Goal: Information Seeking & Learning: Check status

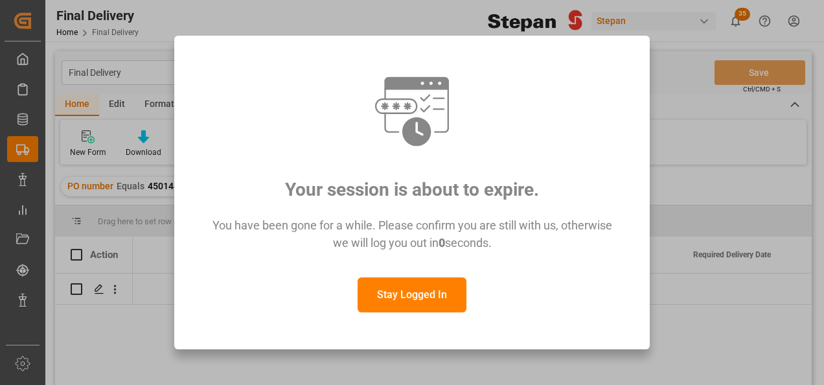
scroll to position [0, 1140]
click at [426, 289] on button "Stay Logged In" at bounding box center [412, 294] width 109 height 35
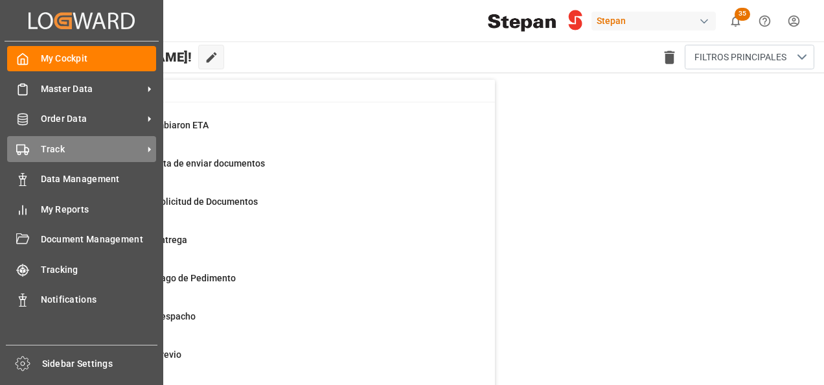
click at [25, 154] on circle at bounding box center [26, 153] width 3 height 3
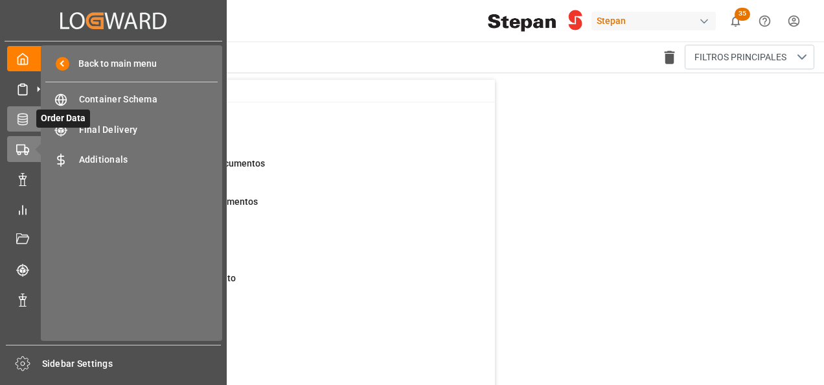
click at [27, 120] on icon at bounding box center [22, 119] width 10 height 12
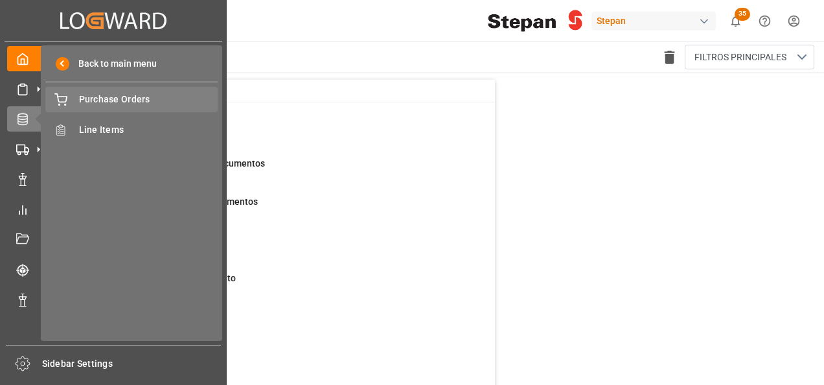
click at [106, 99] on span "Purchase Orders" at bounding box center [148, 100] width 139 height 14
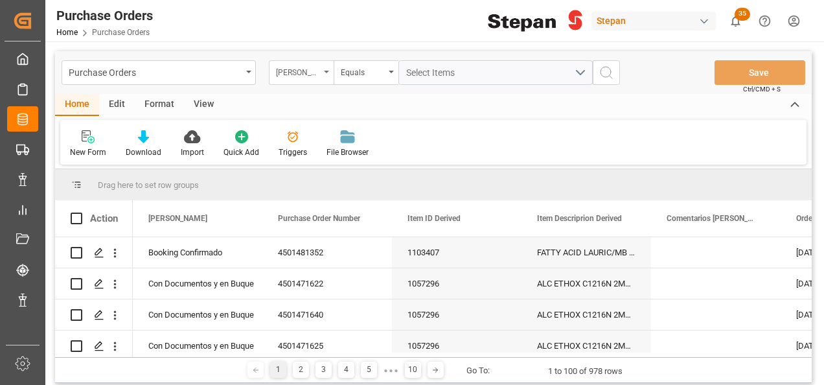
click at [324, 75] on div "Hito Stepan" at bounding box center [301, 72] width 65 height 25
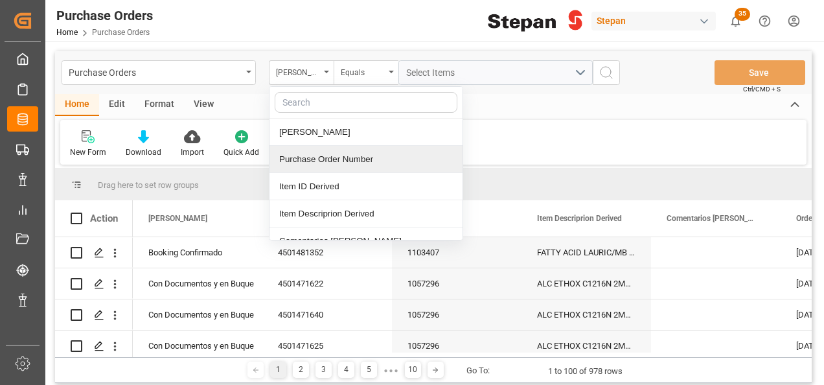
click at [311, 161] on div "Purchase Order Number" at bounding box center [366, 159] width 193 height 27
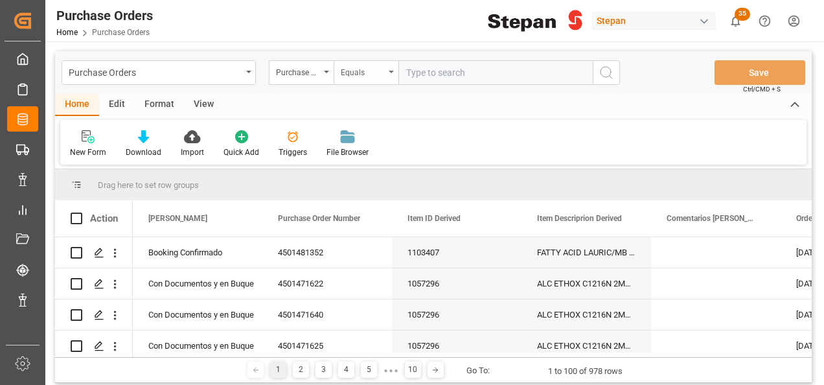
click at [388, 70] on div "Equals" at bounding box center [366, 72] width 65 height 25
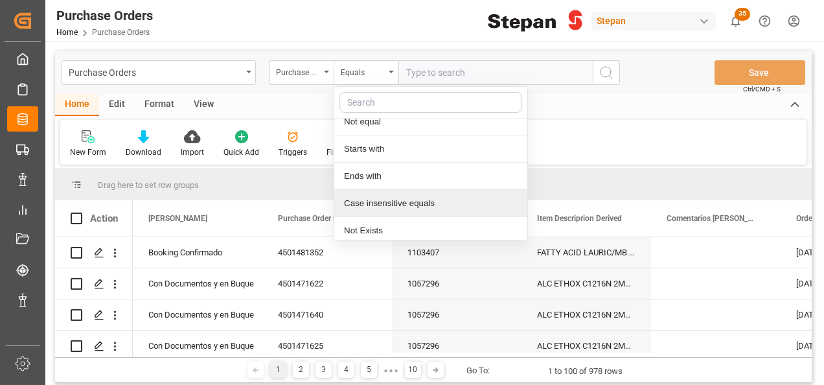
scroll to position [95, 0]
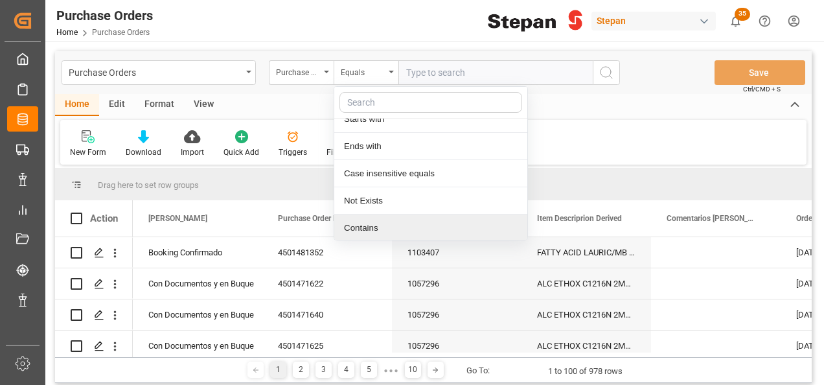
click at [364, 224] on div "Contains" at bounding box center [430, 228] width 193 height 27
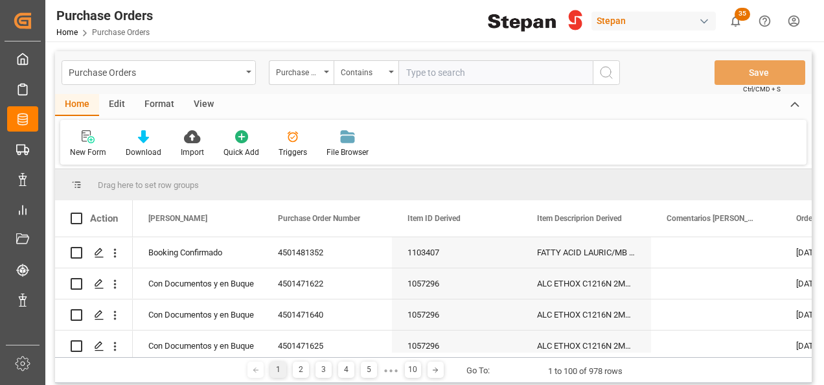
paste input "4501473523 4501473524 4501473525 4501473526"
click at [537, 71] on input "4501473523 4501473524 4501473525 4501473526" at bounding box center [496, 72] width 194 height 25
click at [487, 73] on input "4501473523 4501473524 4501473525,4501473526" at bounding box center [496, 72] width 194 height 25
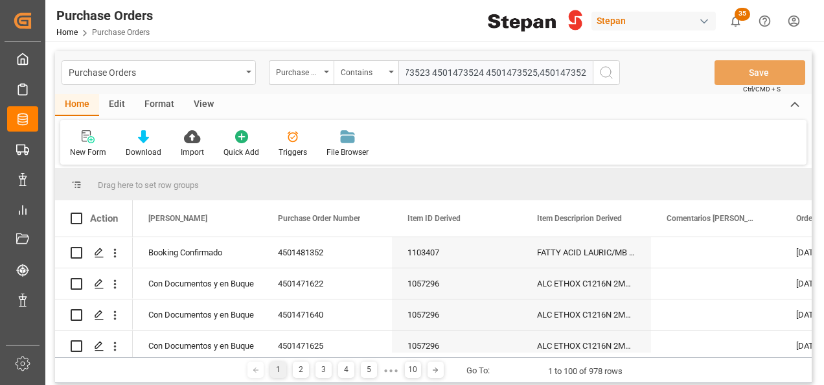
click at [484, 71] on input "4501473523 4501473524 4501473525,4501473526" at bounding box center [496, 72] width 194 height 25
click at [428, 69] on input "4501473523 4501473524,4501473525,4501473526" at bounding box center [496, 72] width 194 height 25
type input "4501473523,4501473524,4501473525,4501473526"
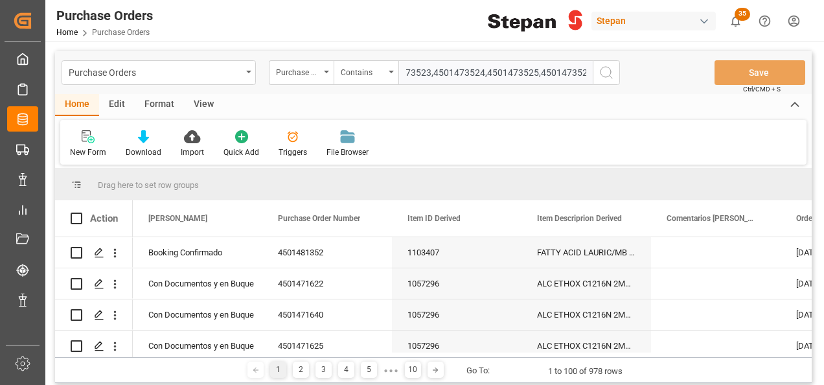
scroll to position [0, 0]
click at [609, 74] on icon "search button" at bounding box center [607, 73] width 16 height 16
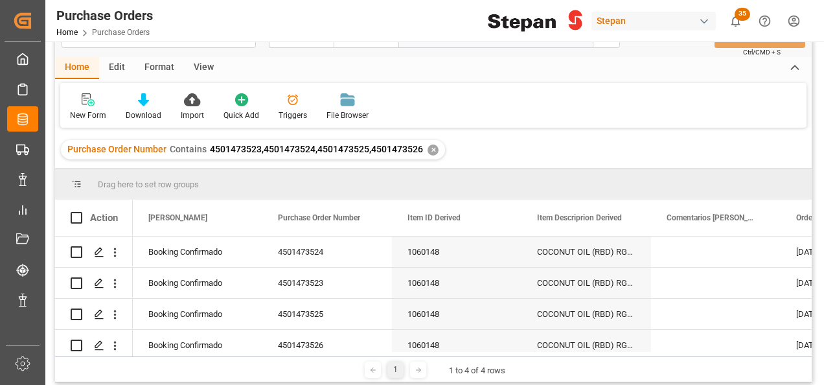
scroll to position [65, 0]
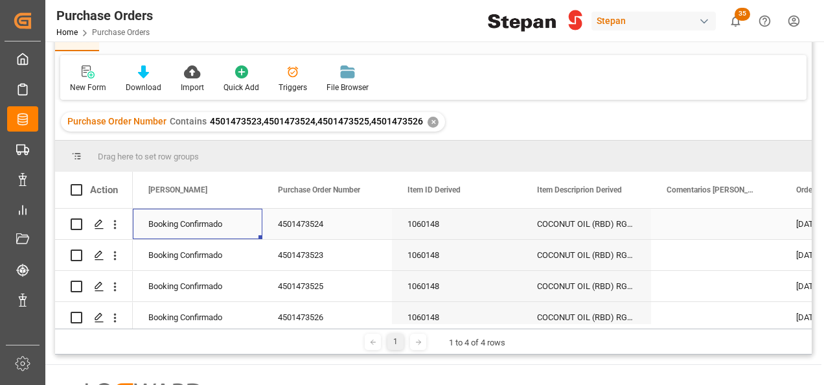
click at [213, 218] on div "Booking Confirmado" at bounding box center [197, 224] width 99 height 30
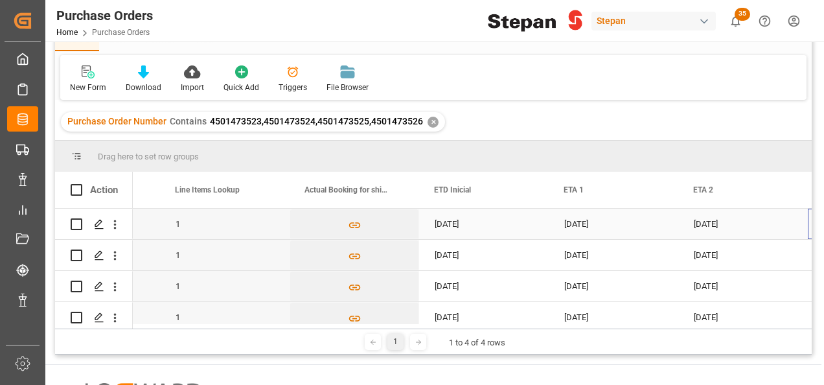
scroll to position [0, 0]
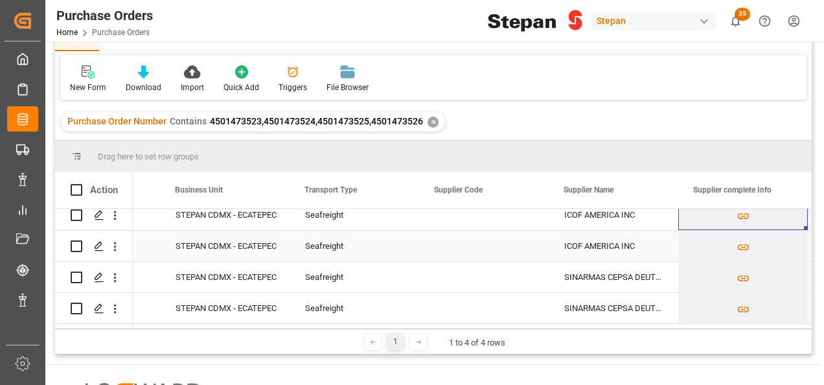
click at [650, 233] on div "ICOF AMERICA INC" at bounding box center [614, 246] width 130 height 30
drag, startPoint x: 675, startPoint y: 255, endPoint x: 662, endPoint y: 301, distance: 47.8
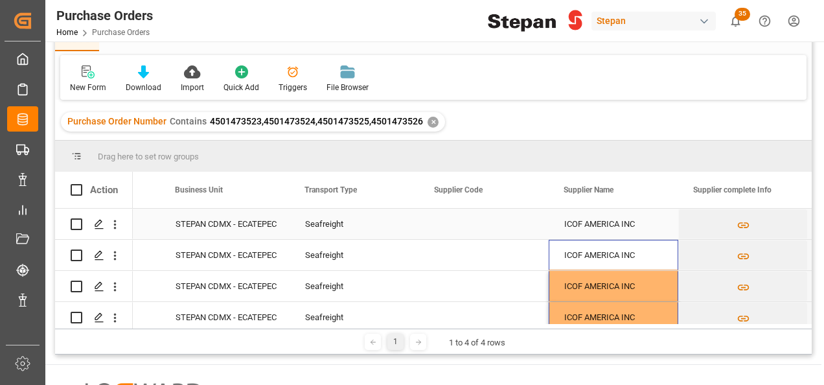
click at [581, 223] on div "ICOF AMERICA INC" at bounding box center [614, 224] width 130 height 30
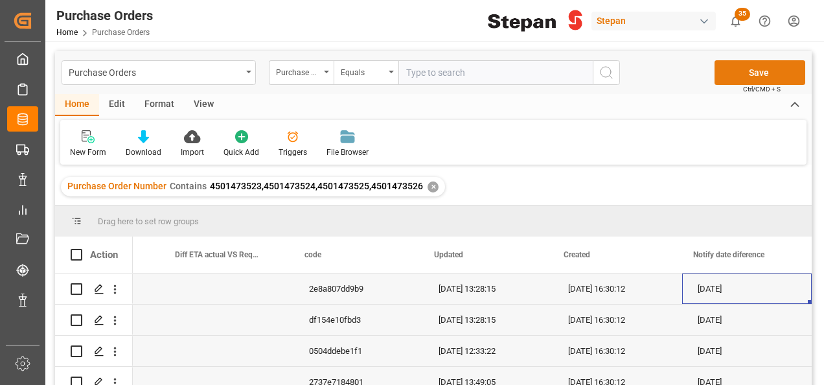
click at [747, 70] on button "Save" at bounding box center [760, 72] width 91 height 25
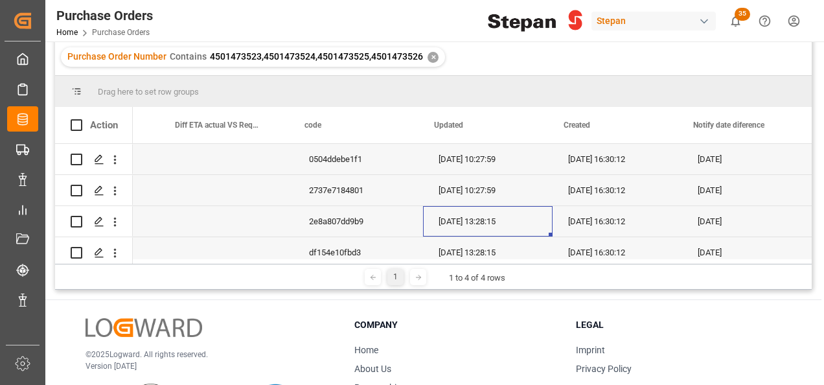
click at [483, 224] on div "05-08-2025 13:28:15" at bounding box center [488, 221] width 130 height 30
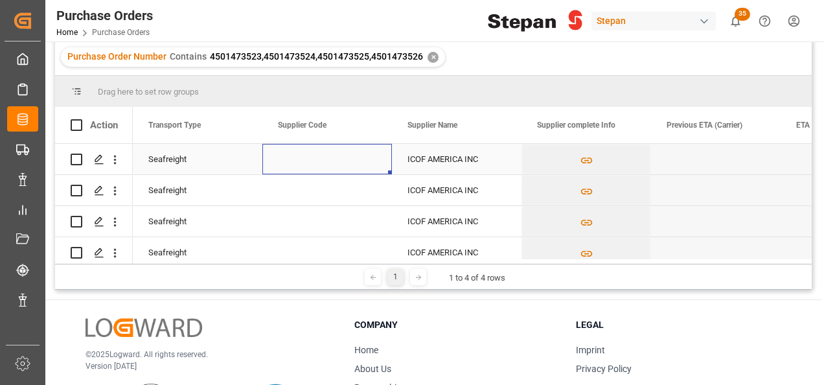
click at [317, 171] on div "Press SPACE to select this row." at bounding box center [327, 159] width 130 height 30
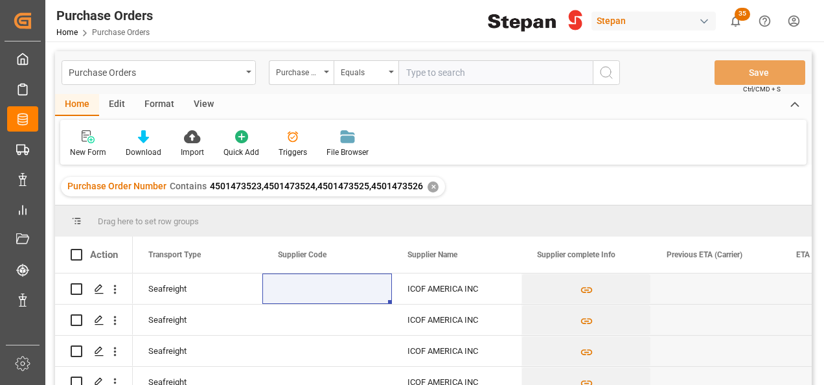
click at [429, 184] on div "✕" at bounding box center [433, 186] width 11 height 11
